Goal: Check status: Check status

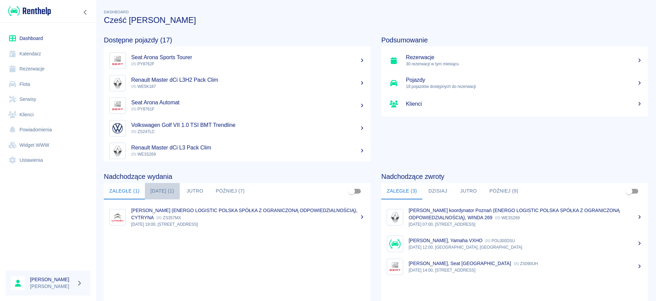
drag, startPoint x: 171, startPoint y: 193, endPoint x: 182, endPoint y: 196, distance: 10.9
click at [171, 192] on button "[DATE] (1)" at bounding box center [162, 191] width 35 height 16
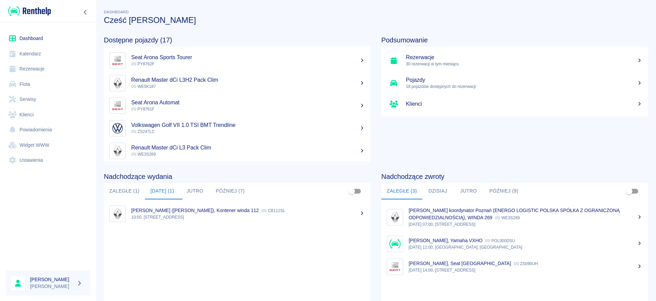
click at [189, 213] on div "[PERSON_NAME] ([PERSON_NAME]), Kontener winda 112 CB112SL" at bounding box center [248, 210] width 234 height 7
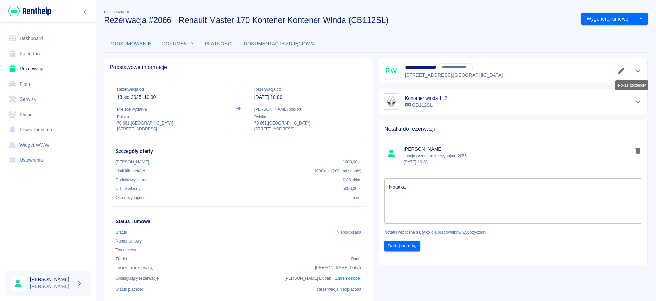
click at [635, 69] on icon "Pokaż szczegóły" at bounding box center [639, 71] width 8 height 6
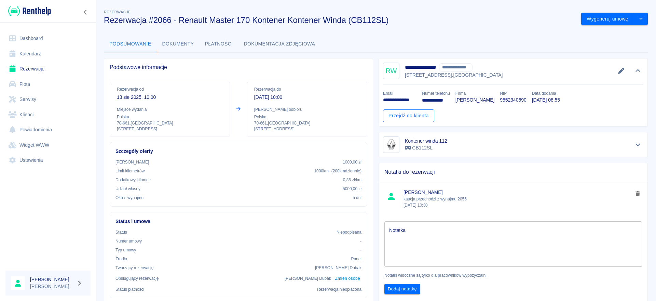
click at [414, 116] on link "Przejdź do klienta" at bounding box center [408, 115] width 51 height 13
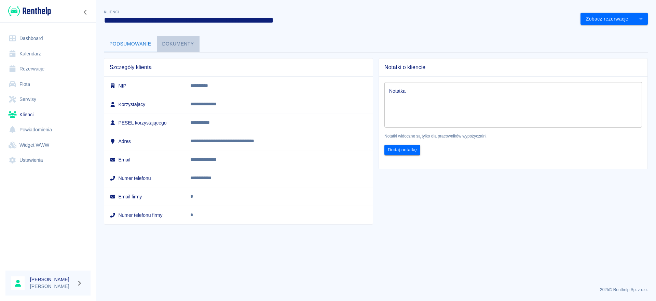
click at [180, 42] on button "Dokumenty" at bounding box center [178, 44] width 43 height 16
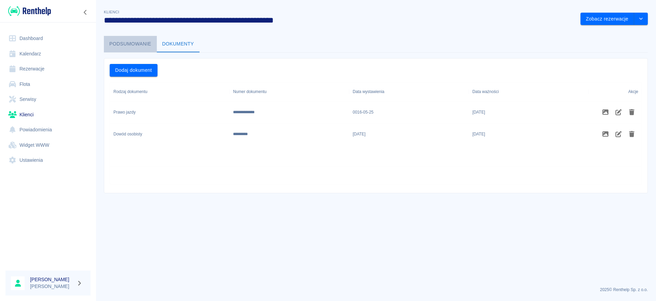
click at [138, 47] on button "Podsumowanie" at bounding box center [130, 44] width 53 height 16
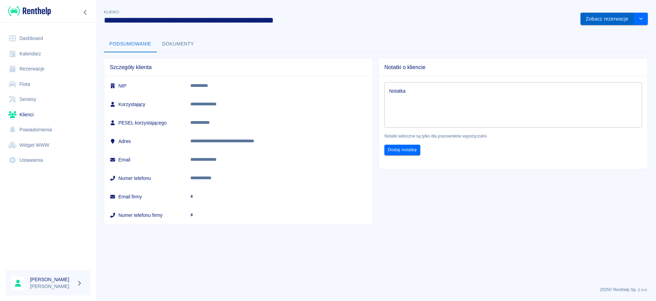
click at [596, 22] on button "Zobacz rezerwacje" at bounding box center [608, 19] width 54 height 13
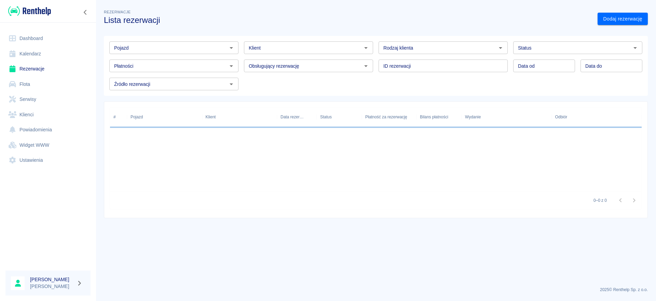
type input "[PERSON_NAME] - [PERSON_NAME] (NIP: 9552340690) ([PHONE_NUMBER])"
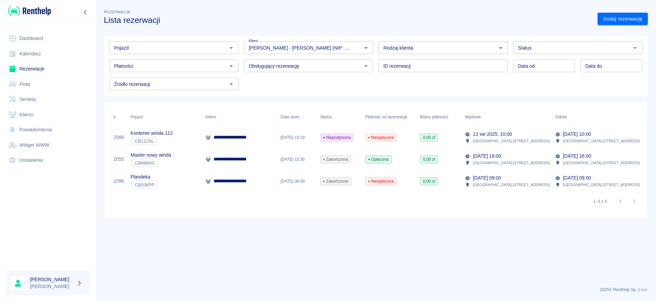
click at [222, 136] on p "**********" at bounding box center [236, 137] width 44 height 7
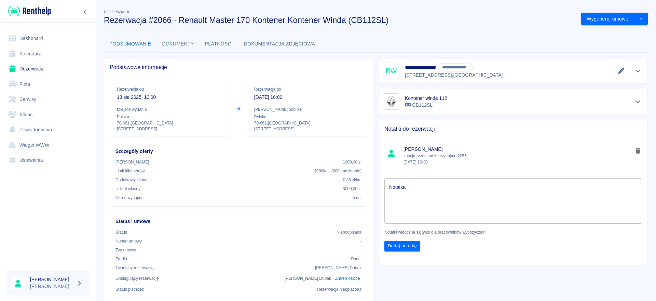
click at [407, 192] on textarea "Notatka" at bounding box center [513, 201] width 248 height 34
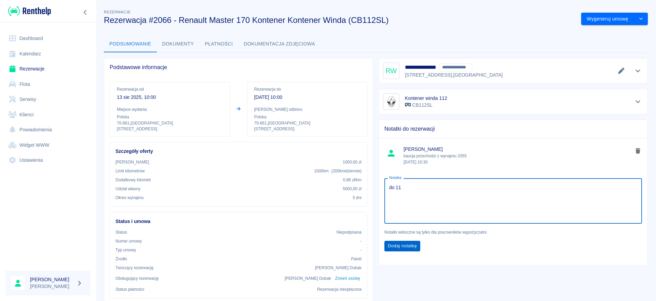
type textarea "do 11"
click at [395, 245] on button "Dodaj notatkę" at bounding box center [403, 246] width 36 height 11
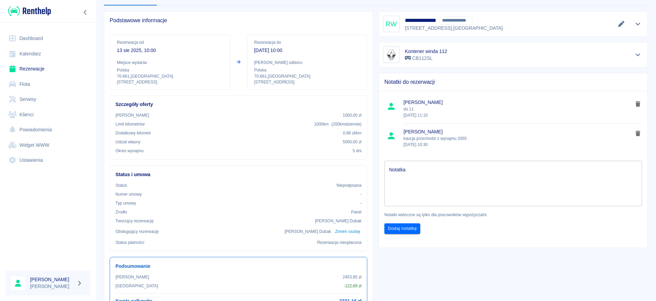
scroll to position [103, 0]
